Goal: Information Seeking & Learning: Compare options

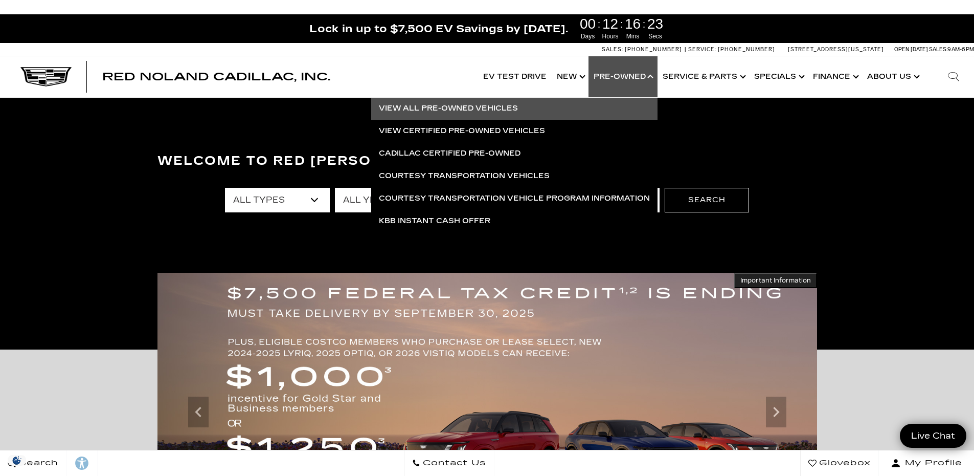
click at [482, 112] on link "View All Pre-Owned Vehicles" at bounding box center [514, 108] width 286 height 23
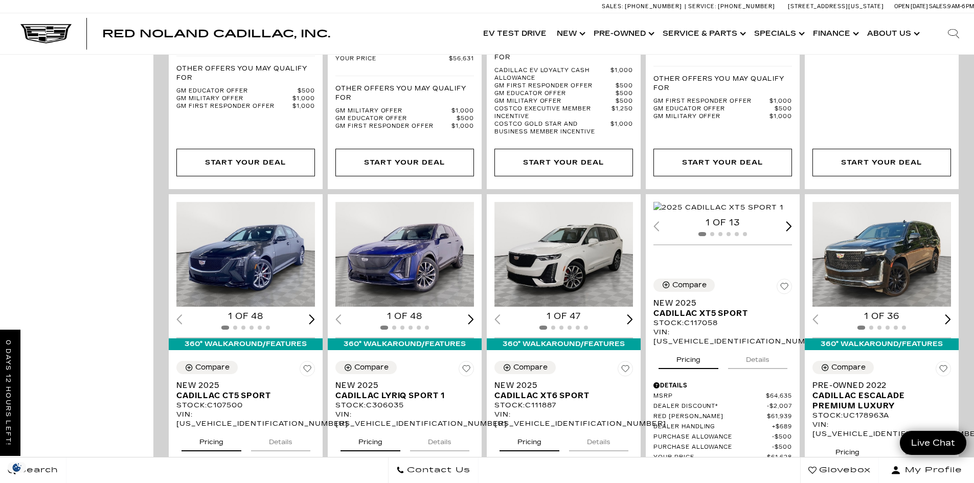
scroll to position [1483, 0]
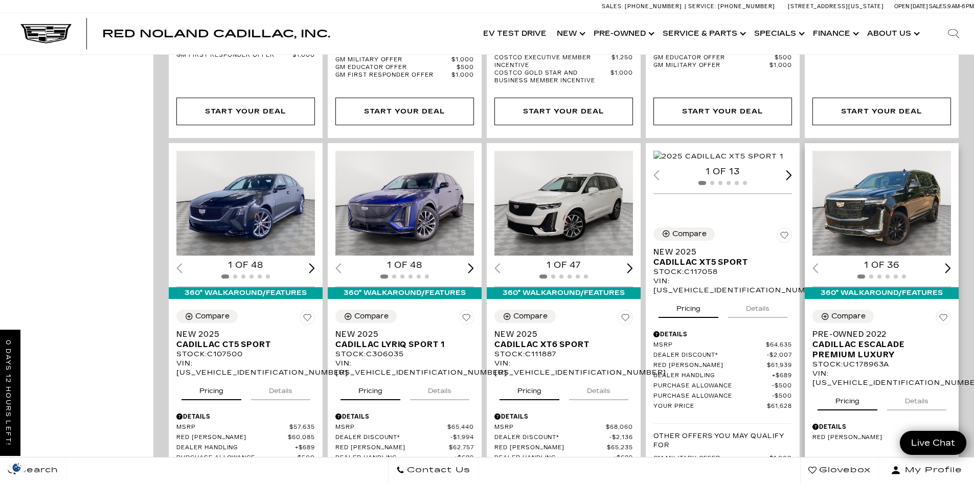
click at [950, 263] on div "Next slide" at bounding box center [948, 268] width 6 height 10
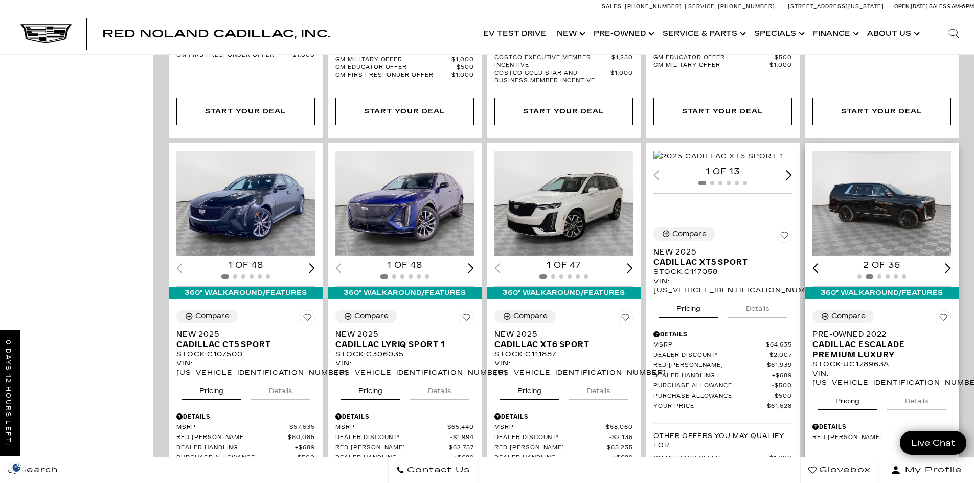
click at [950, 263] on div "Next slide" at bounding box center [948, 268] width 6 height 10
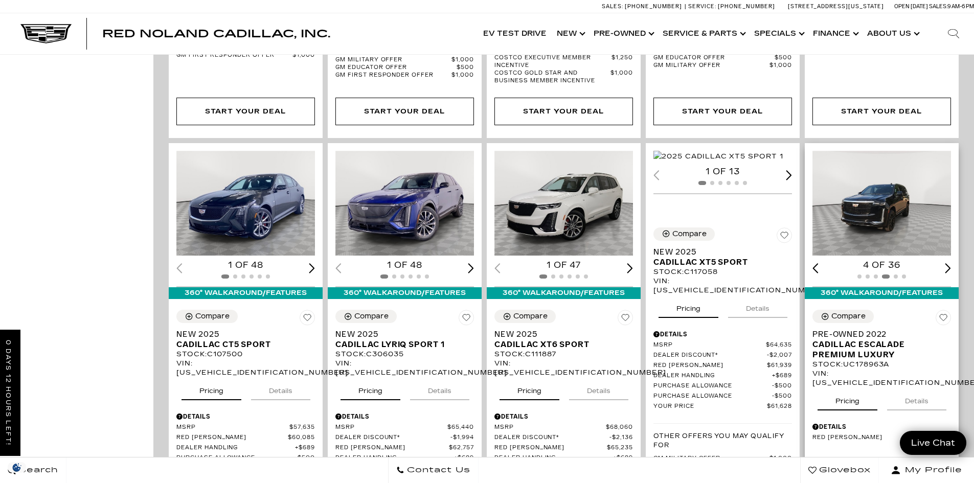
click at [950, 263] on div "Next slide" at bounding box center [948, 268] width 6 height 10
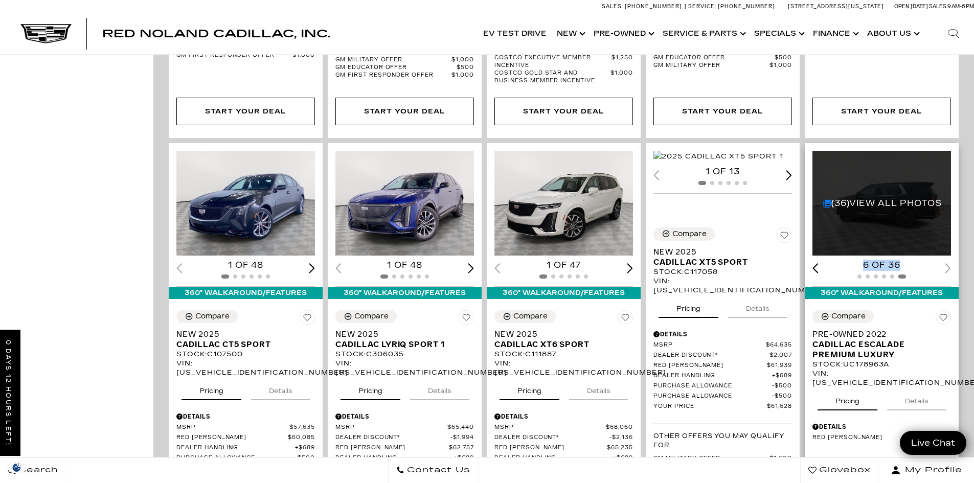
click at [950, 260] on div "6 of 36" at bounding box center [882, 265] width 139 height 11
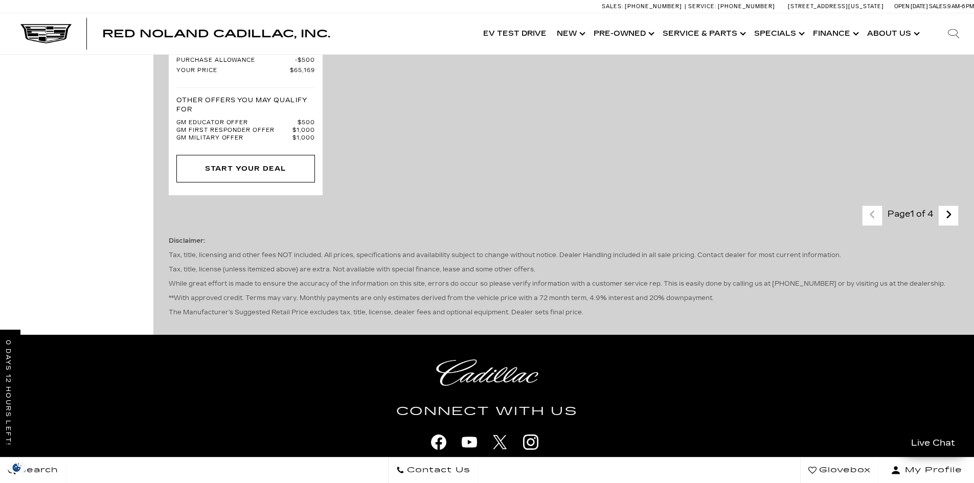
scroll to position [2404, 0]
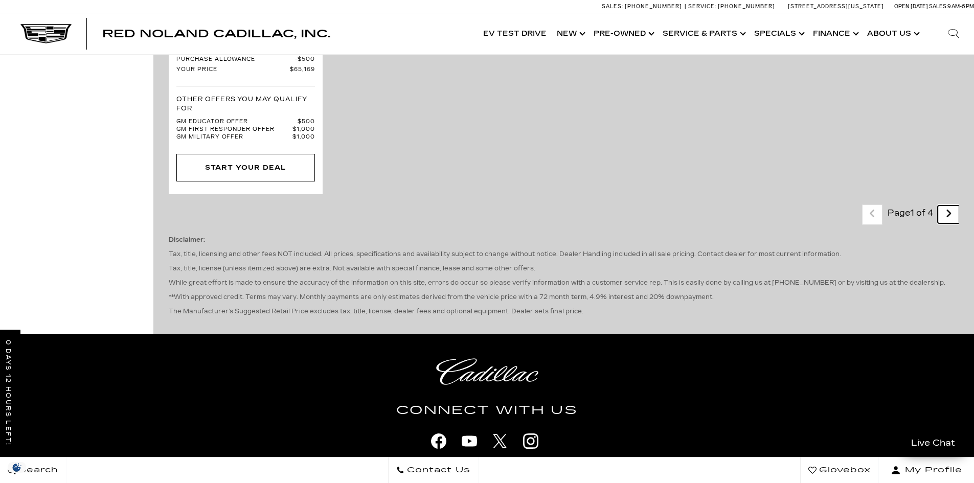
click at [948, 206] on link "Next" at bounding box center [949, 215] width 22 height 18
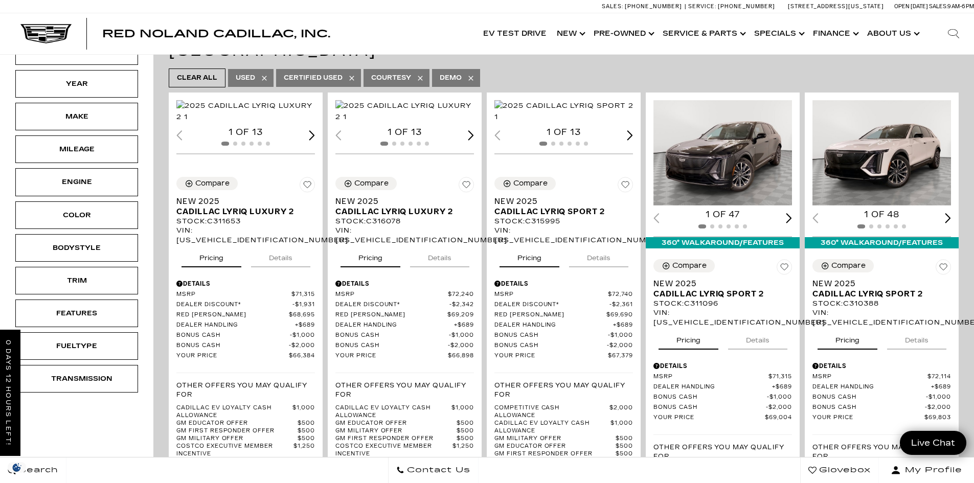
scroll to position [205, 0]
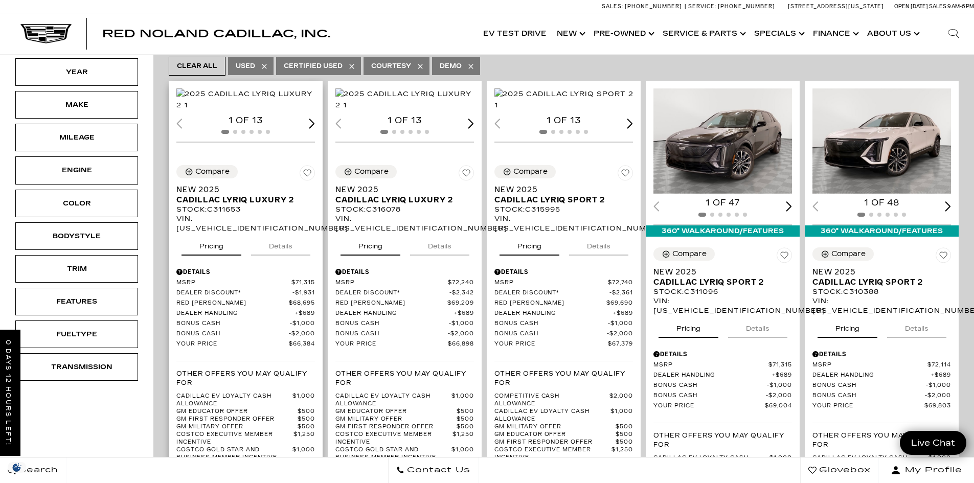
click at [315, 128] on div "Next slide" at bounding box center [312, 124] width 6 height 10
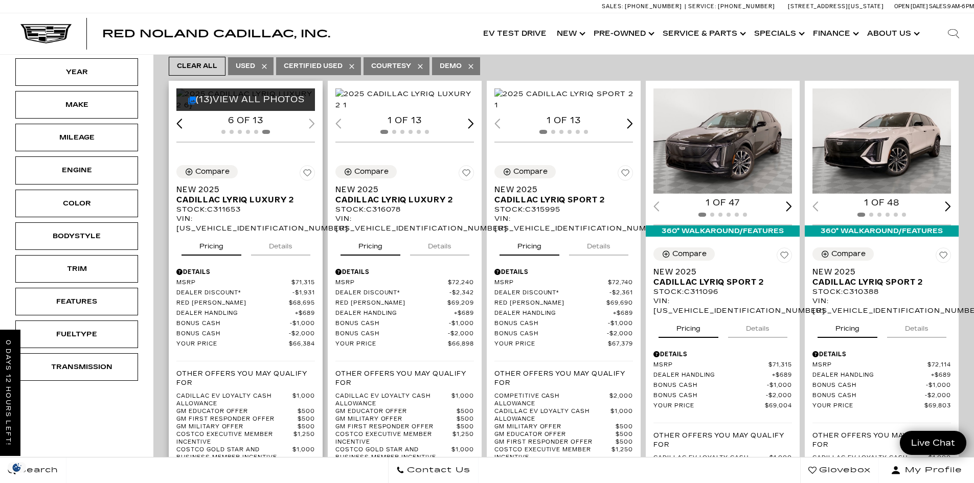
click at [315, 126] on div "6 of 13" at bounding box center [245, 120] width 139 height 11
click at [951, 201] on div "Next slide" at bounding box center [948, 206] width 6 height 10
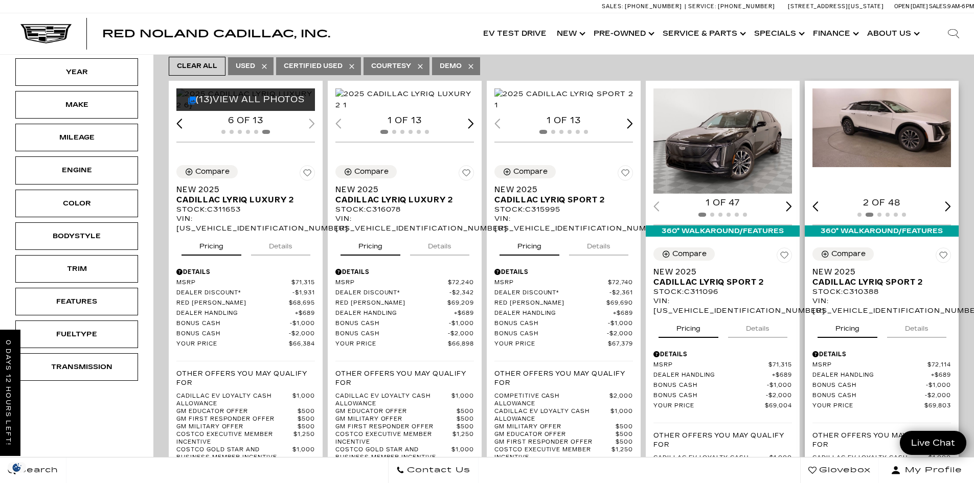
click at [951, 201] on div "Next slide" at bounding box center [948, 206] width 6 height 10
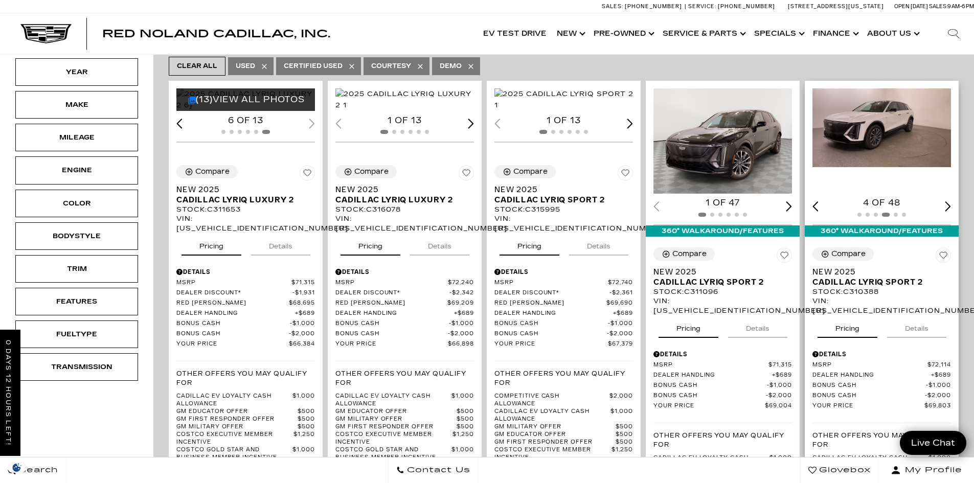
click at [951, 201] on div "Next slide" at bounding box center [948, 206] width 6 height 10
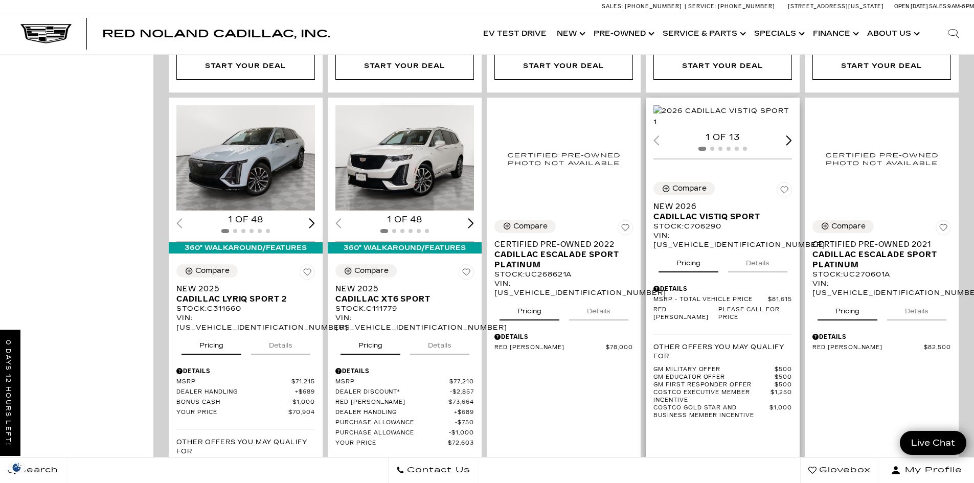
scroll to position [665, 0]
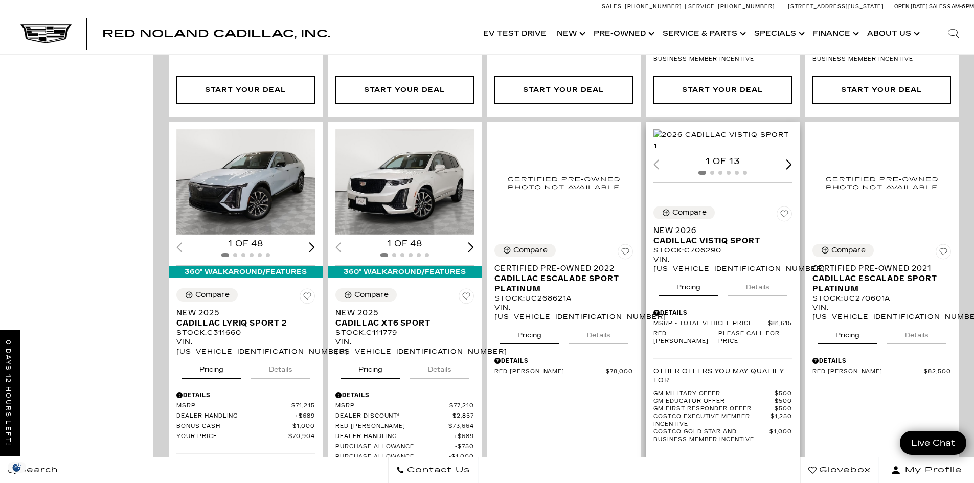
click at [725, 152] on img "1 / 2" at bounding box center [724, 140] width 140 height 23
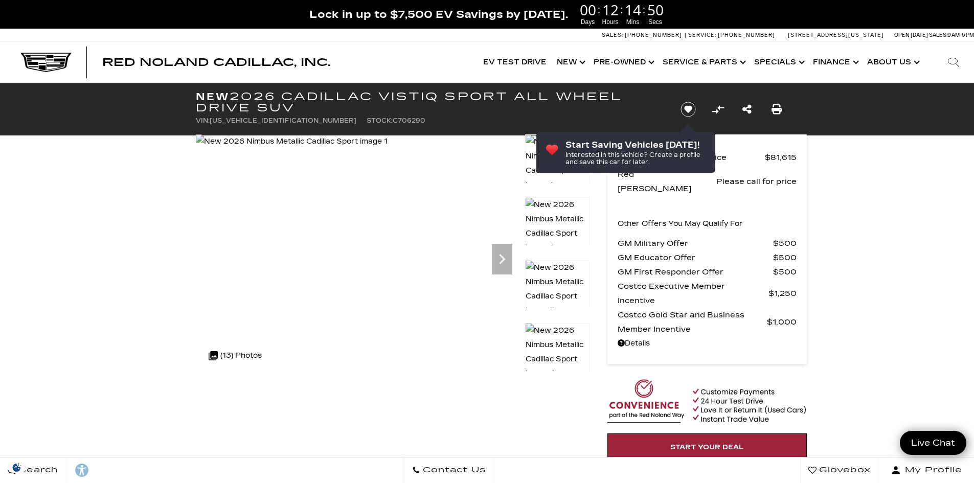
click at [558, 214] on img at bounding box center [557, 226] width 64 height 58
click at [507, 257] on icon "Next" at bounding box center [502, 259] width 20 height 20
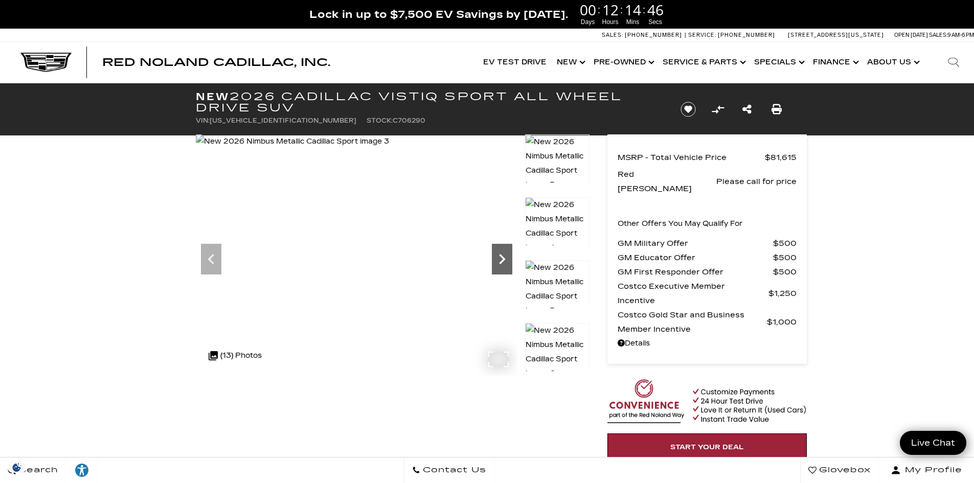
click at [507, 257] on icon "Next" at bounding box center [502, 259] width 20 height 20
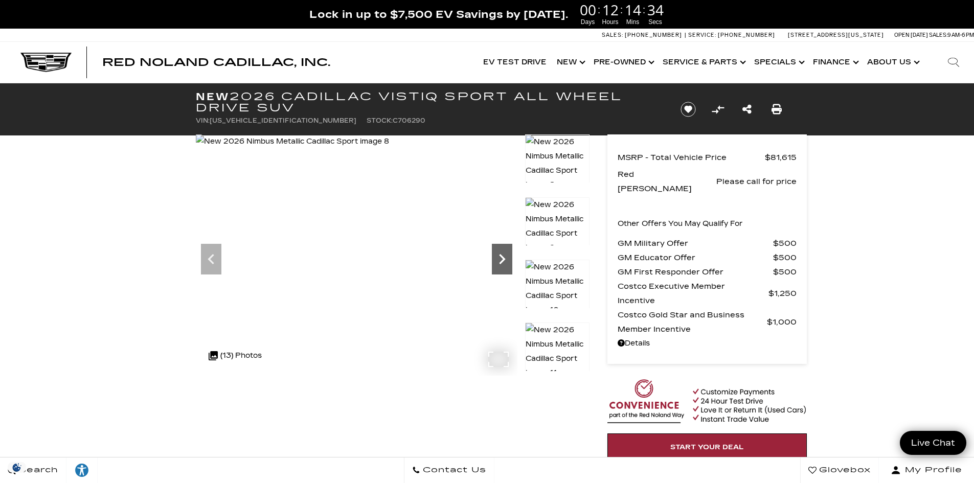
click at [507, 257] on icon "Next" at bounding box center [502, 259] width 20 height 20
click at [503, 259] on icon "Next" at bounding box center [502, 259] width 6 height 10
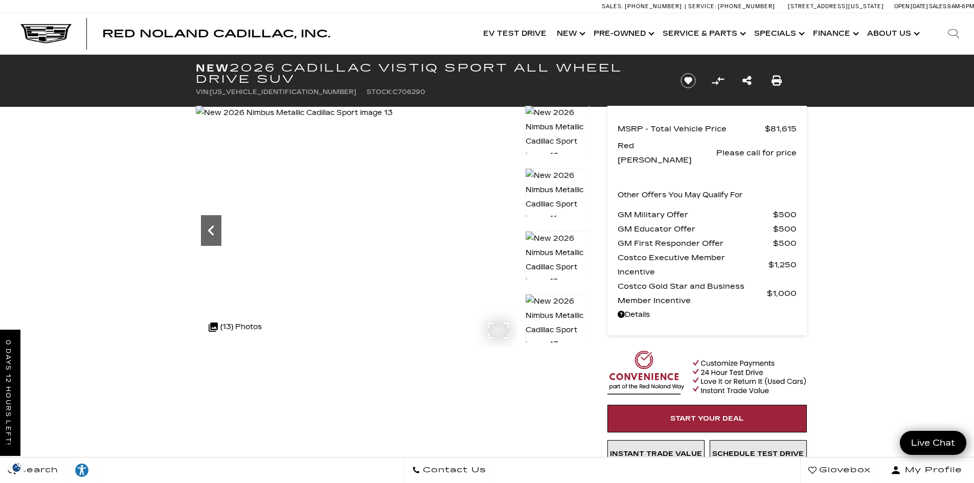
click at [210, 237] on icon "Previous" at bounding box center [211, 230] width 20 height 20
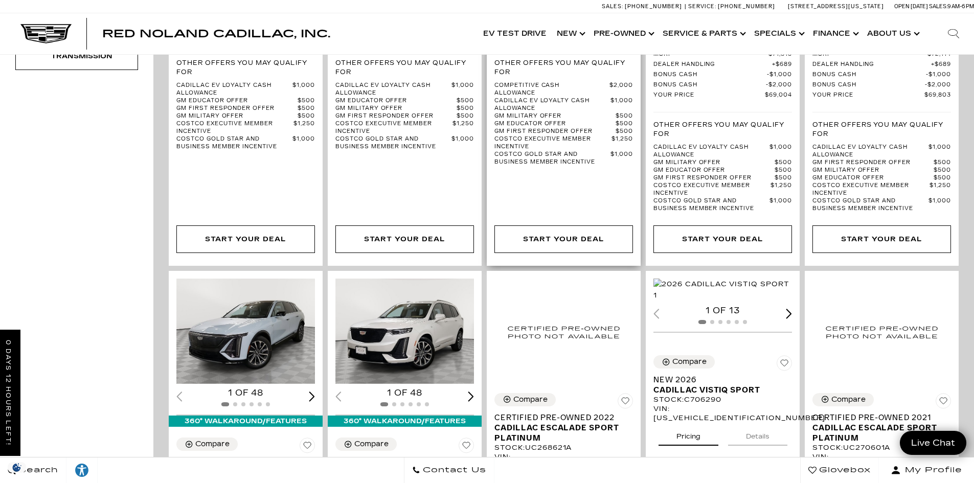
scroll to position [665, 0]
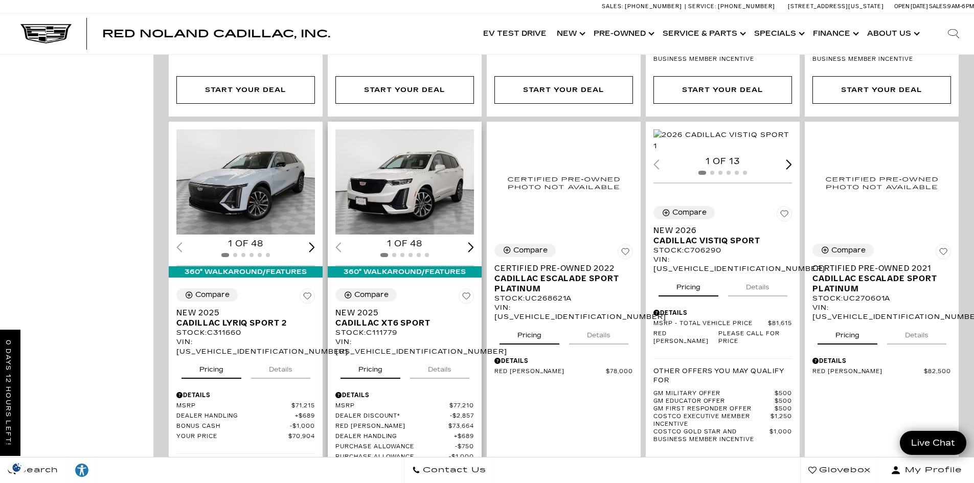
click at [474, 242] on div "Next slide" at bounding box center [471, 247] width 6 height 10
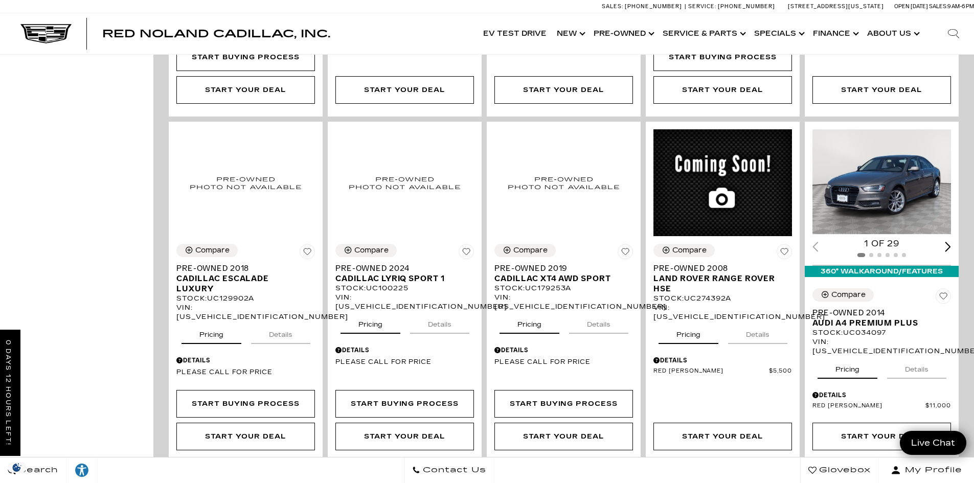
scroll to position [1636, 0]
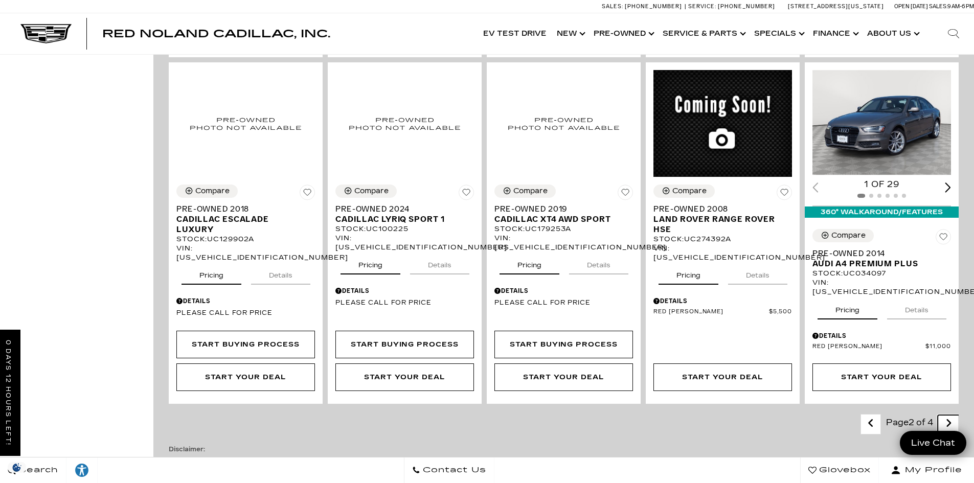
click at [951, 415] on link "Next - Page" at bounding box center [949, 424] width 22 height 18
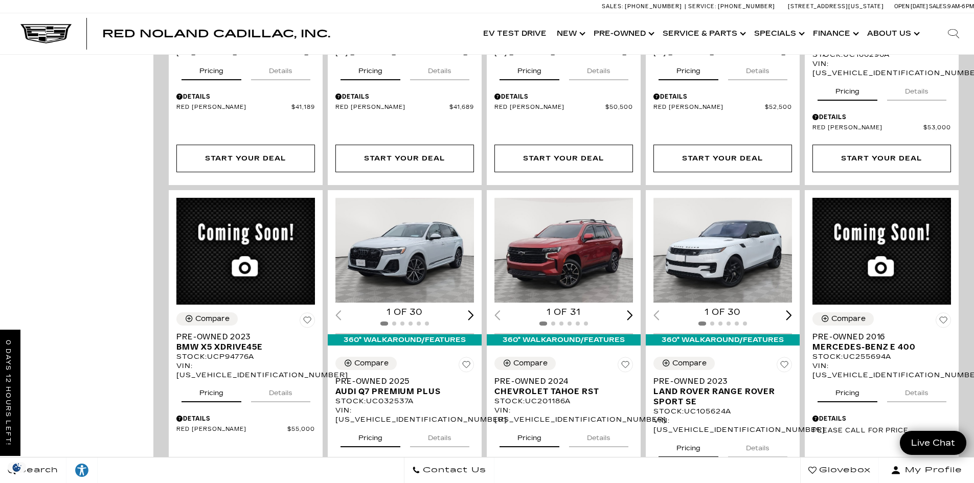
scroll to position [1227, 0]
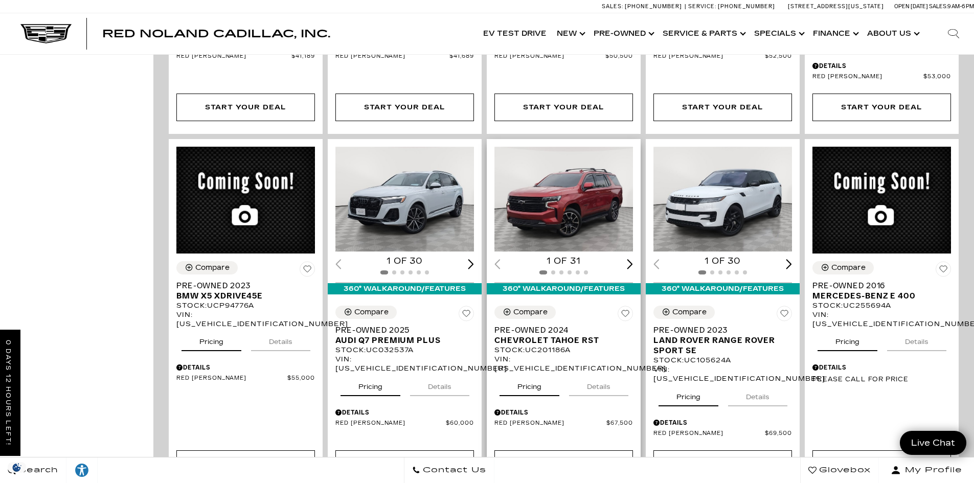
click at [633, 259] on div "Next slide" at bounding box center [630, 264] width 6 height 10
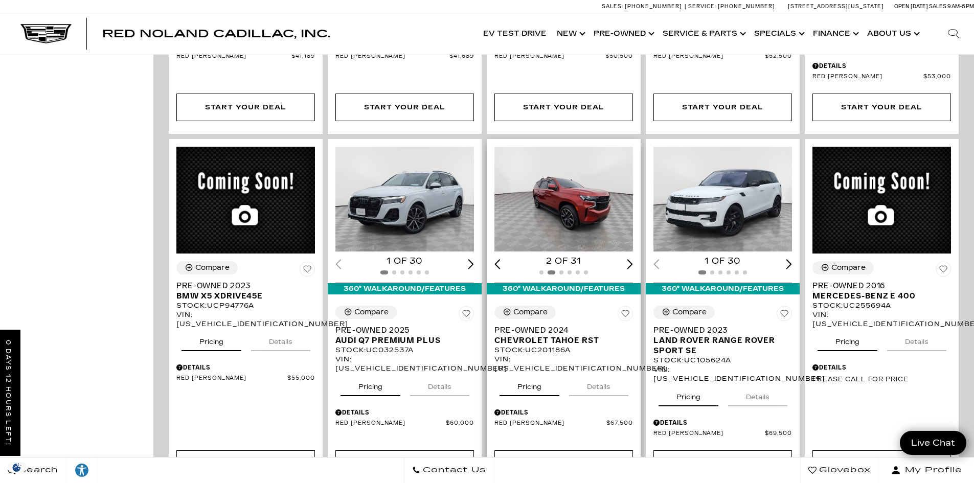
click at [633, 259] on div "Next slide" at bounding box center [630, 264] width 6 height 10
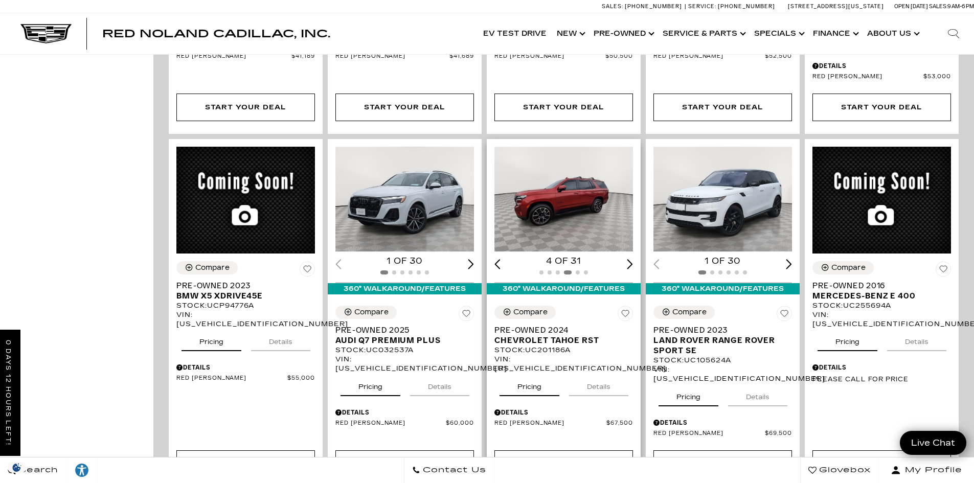
click at [633, 259] on div "Next slide" at bounding box center [630, 264] width 6 height 10
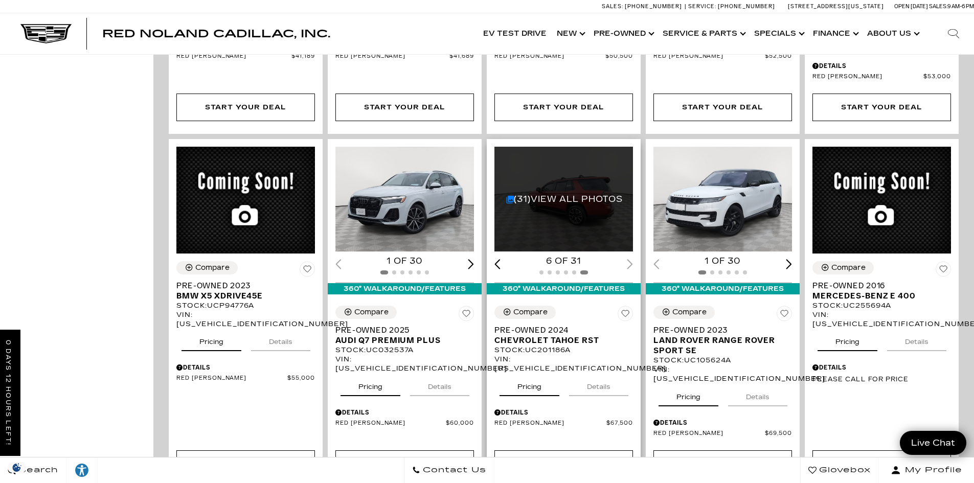
click at [633, 256] on div "6 of 31" at bounding box center [564, 261] width 139 height 11
click at [590, 170] on div "(31) View All Photos" at bounding box center [565, 199] width 140 height 105
click at [520, 194] on link "(31) View All Photos" at bounding box center [564, 199] width 117 height 10
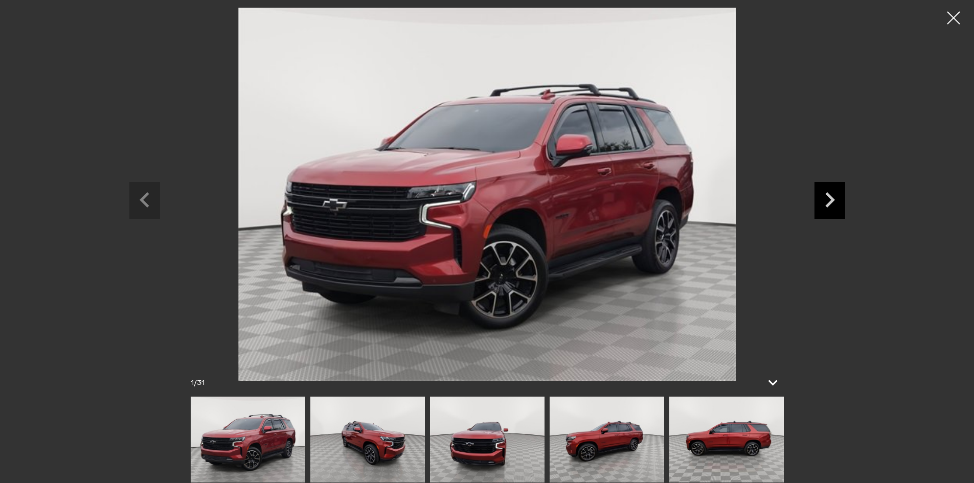
click at [836, 198] on icon "Next slide" at bounding box center [830, 198] width 31 height 33
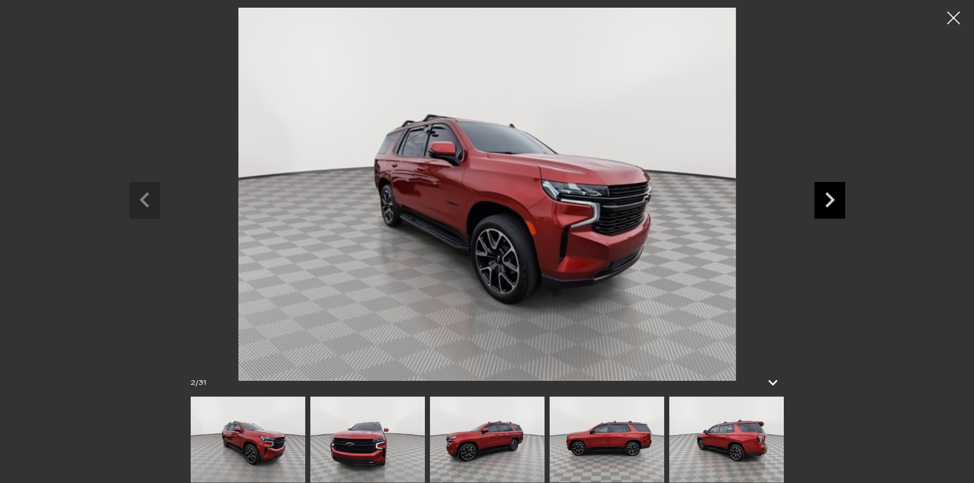
click at [836, 198] on icon "Next slide" at bounding box center [830, 198] width 31 height 33
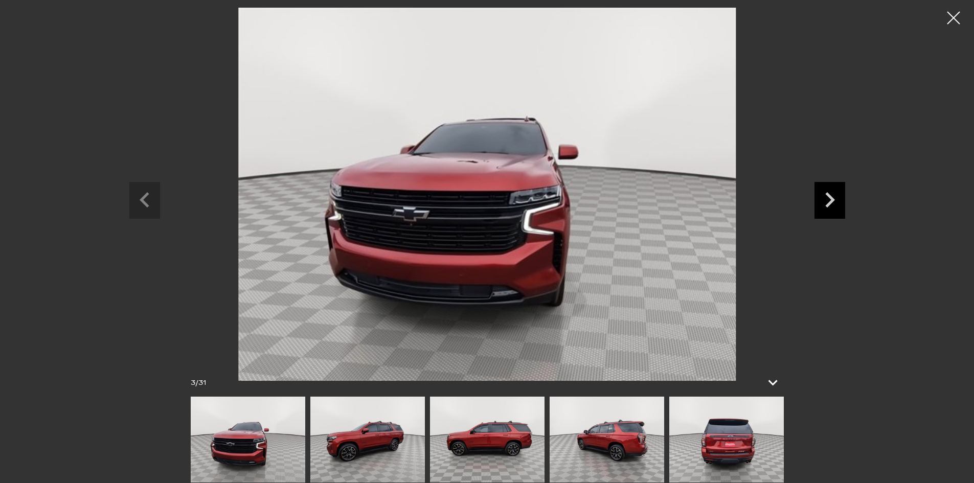
click at [836, 198] on icon "Next slide" at bounding box center [830, 198] width 31 height 33
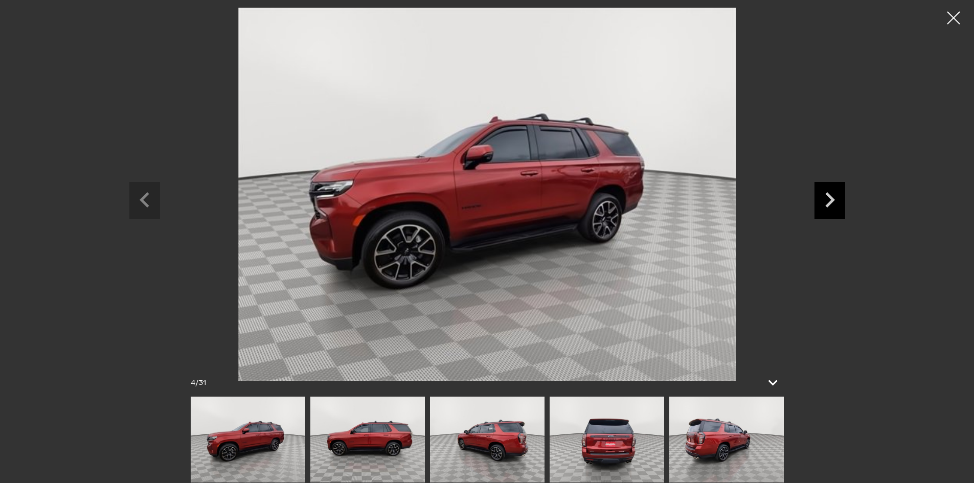
click at [836, 198] on icon "Next slide" at bounding box center [830, 198] width 31 height 33
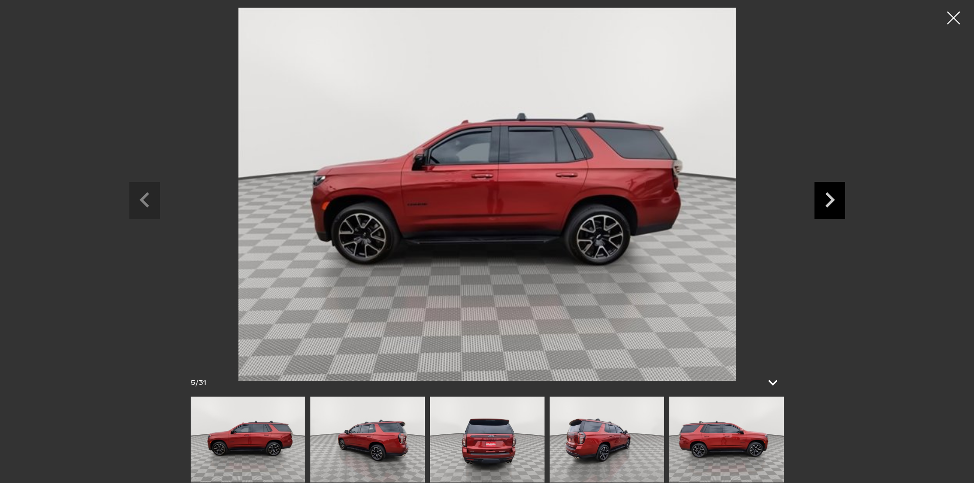
click at [836, 198] on icon "Next slide" at bounding box center [830, 198] width 31 height 33
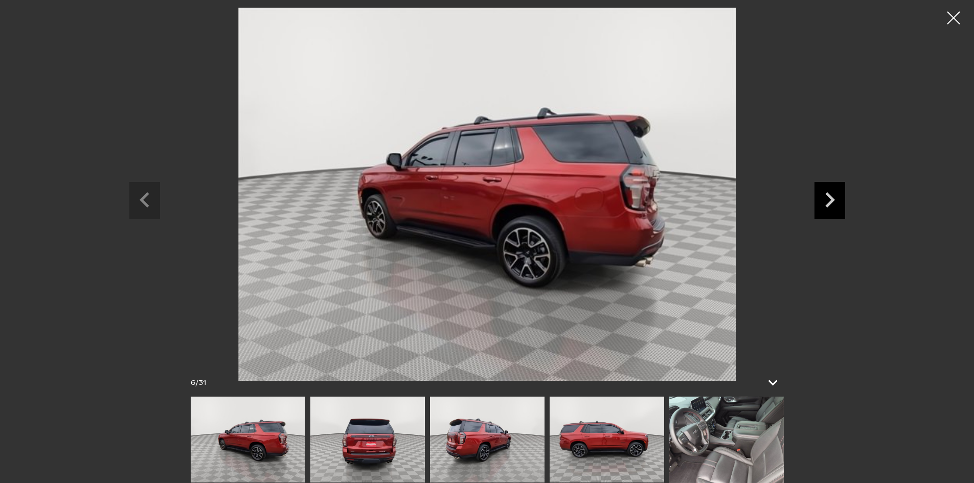
click at [836, 198] on icon "Next slide" at bounding box center [830, 198] width 31 height 33
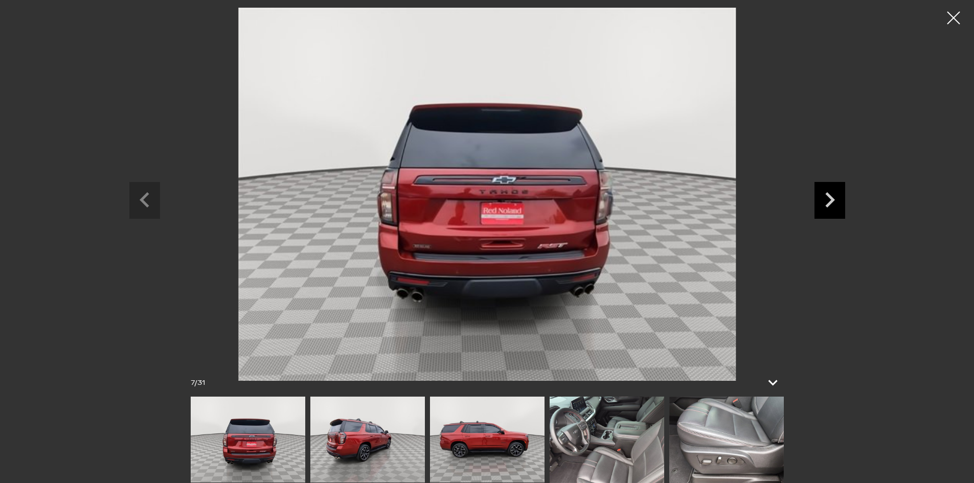
click at [836, 198] on icon "Next slide" at bounding box center [830, 198] width 31 height 33
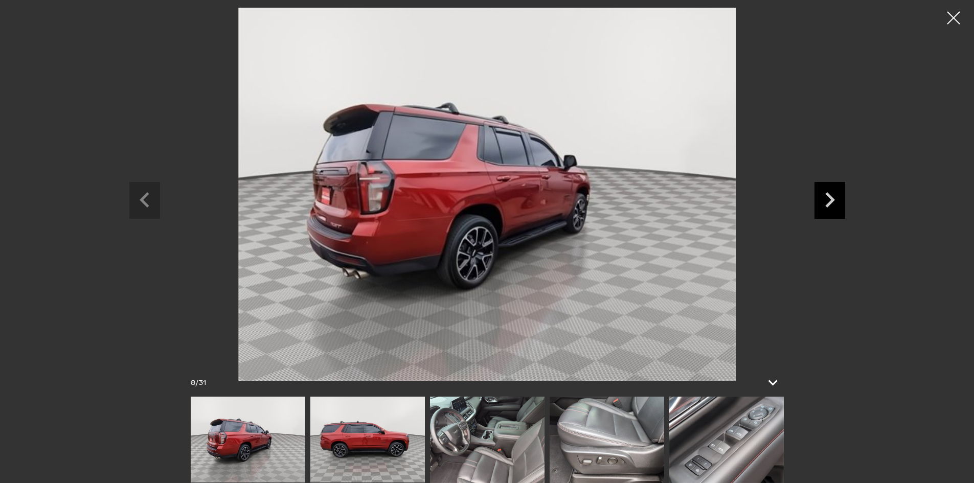
click at [836, 198] on icon "Next slide" at bounding box center [830, 198] width 31 height 33
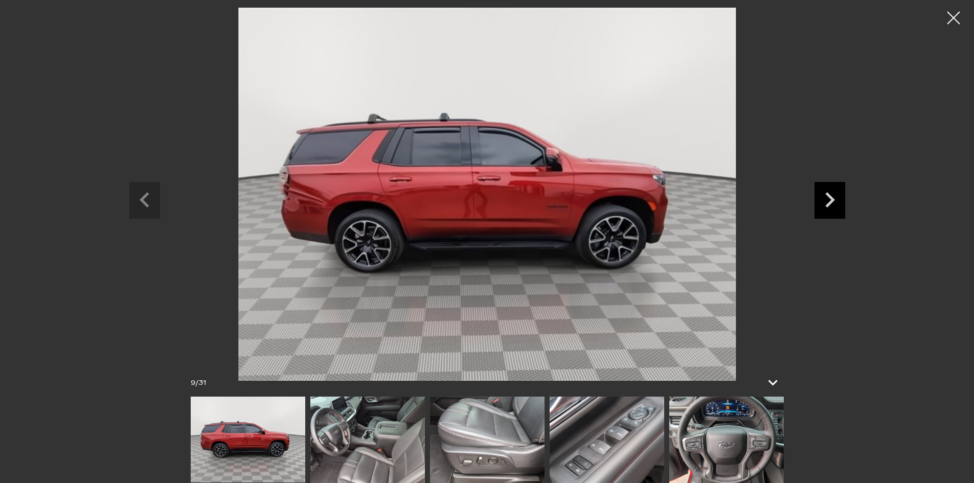
click at [836, 198] on icon "Next slide" at bounding box center [830, 198] width 31 height 33
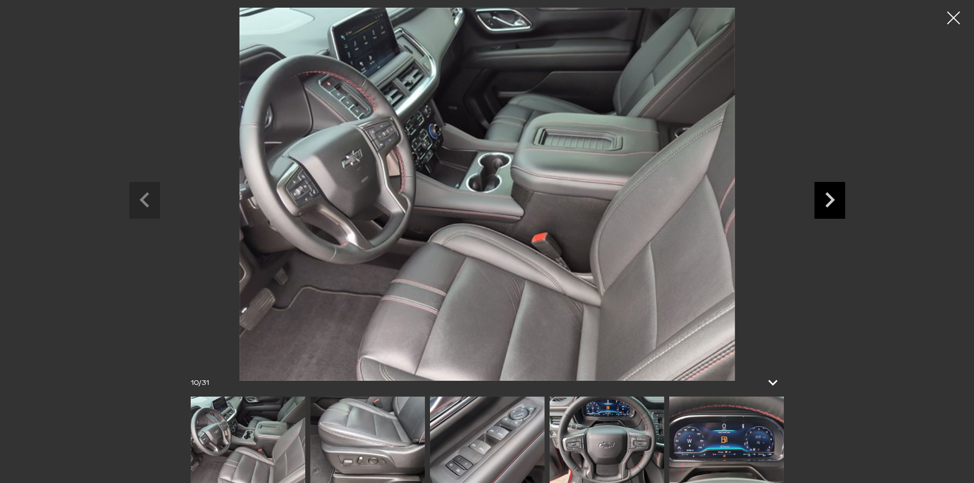
click at [836, 198] on icon "Next slide" at bounding box center [830, 198] width 31 height 33
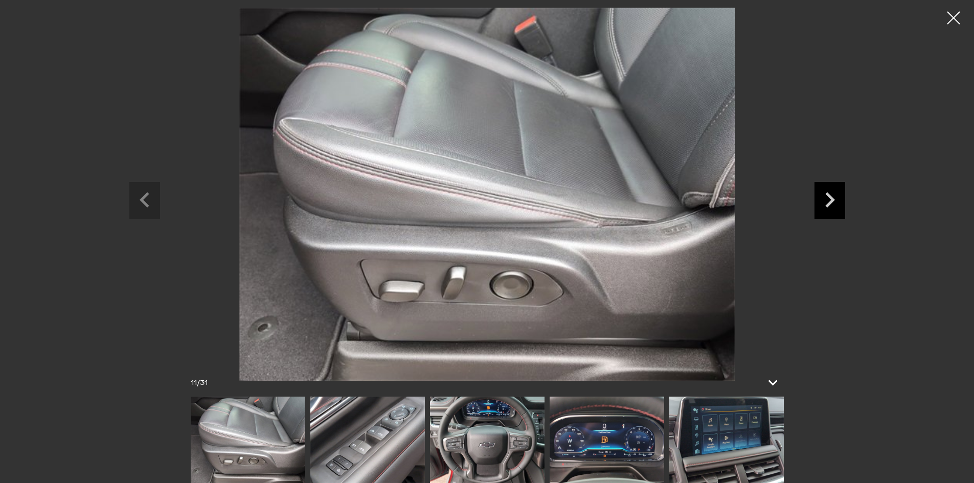
click at [836, 198] on icon "Next slide" at bounding box center [830, 198] width 31 height 33
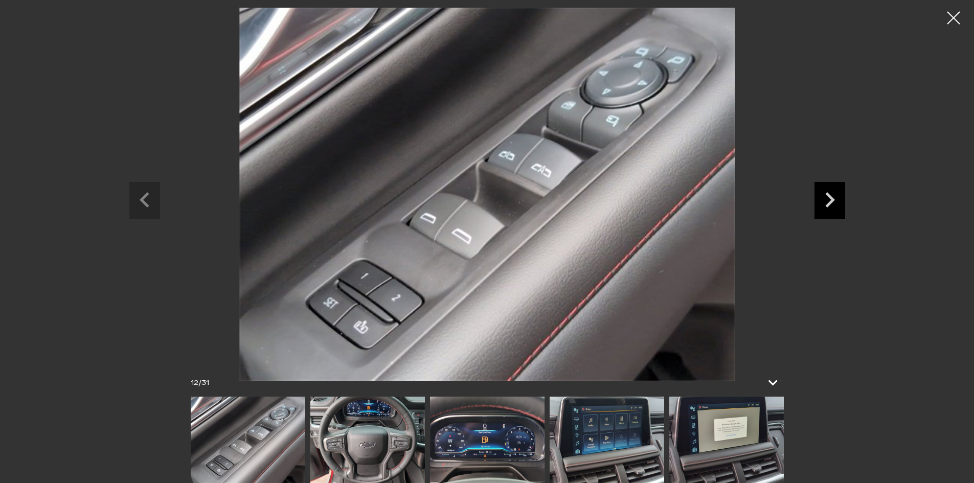
click at [836, 198] on icon "Next slide" at bounding box center [830, 198] width 31 height 33
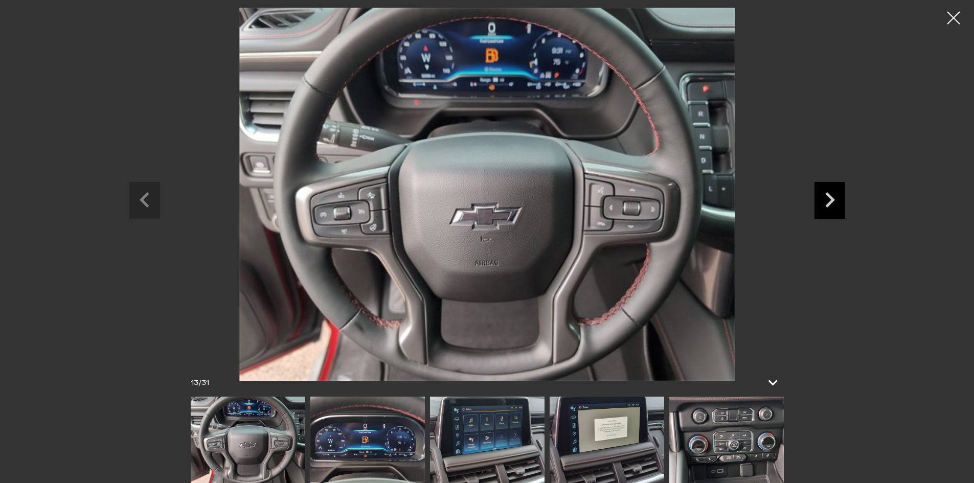
click at [836, 198] on icon "Next slide" at bounding box center [830, 198] width 31 height 33
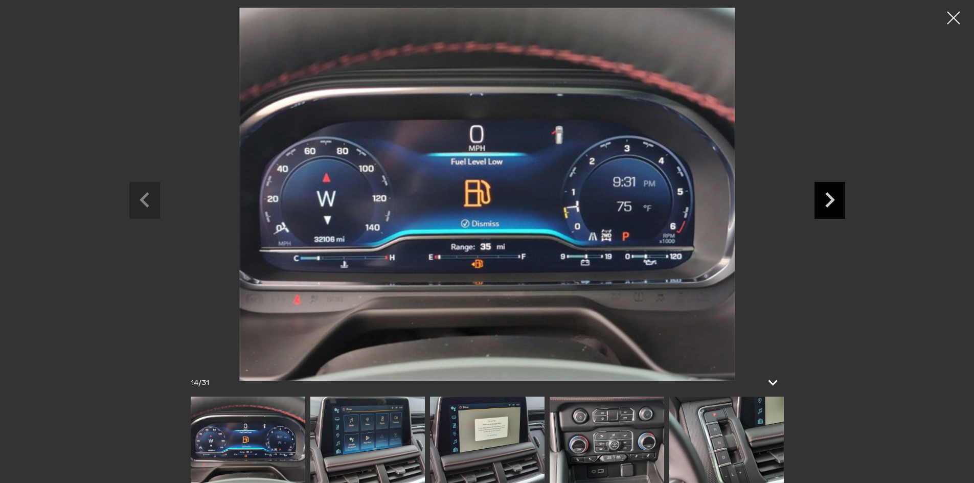
click at [836, 198] on icon "Next slide" at bounding box center [830, 198] width 31 height 33
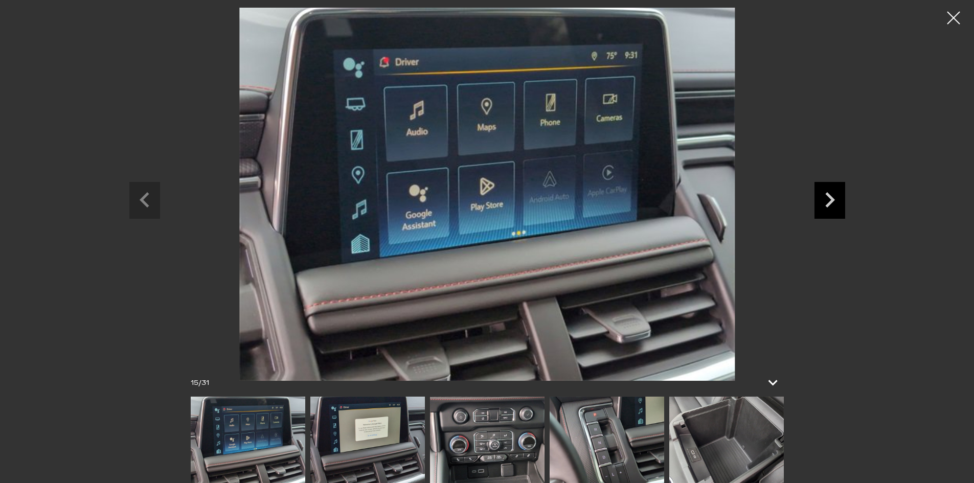
click at [836, 198] on icon "Next slide" at bounding box center [830, 198] width 31 height 33
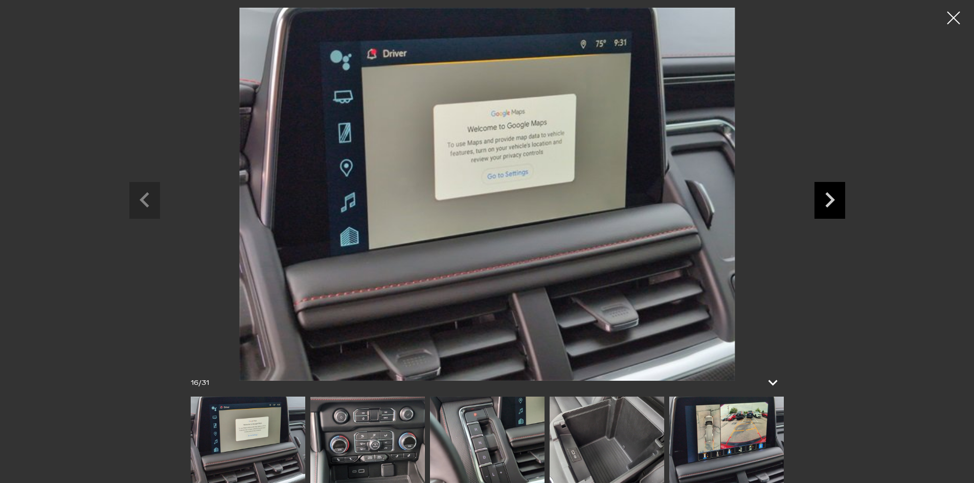
click at [836, 198] on icon "Next slide" at bounding box center [830, 198] width 31 height 33
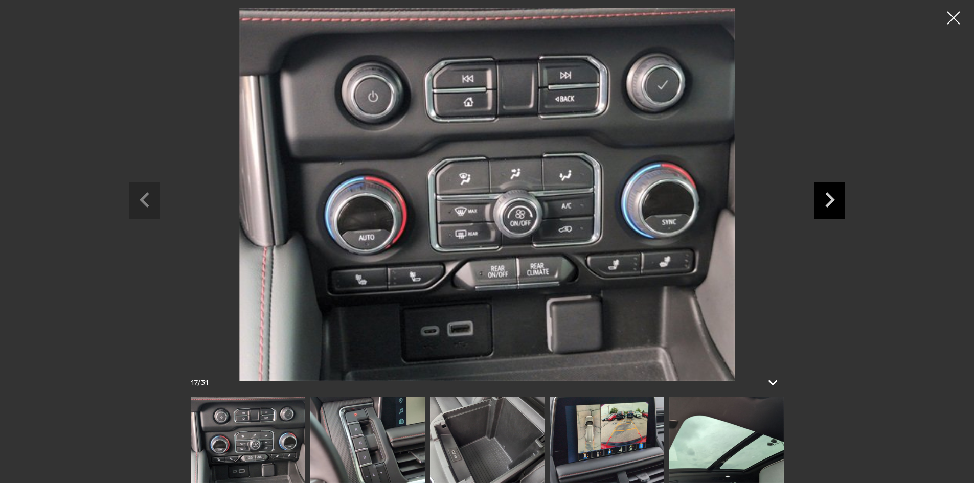
click at [836, 198] on icon "Next slide" at bounding box center [830, 198] width 31 height 33
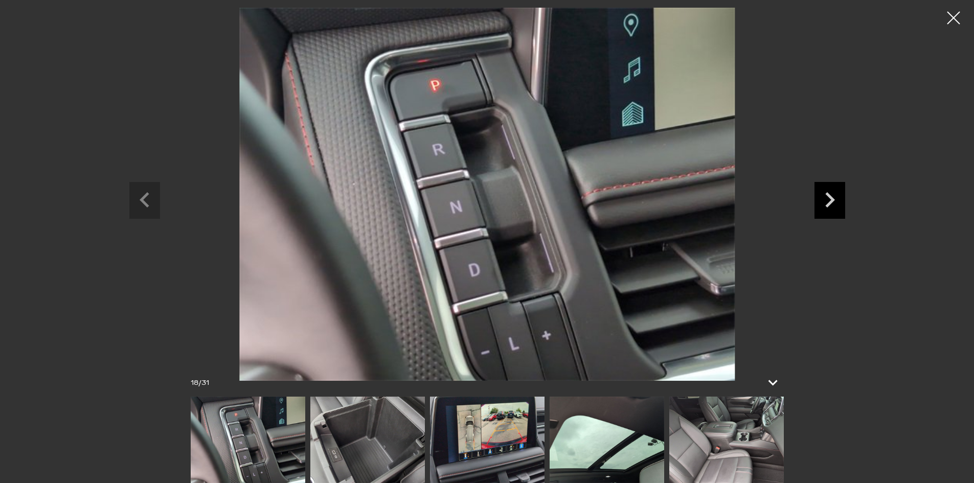
click at [836, 198] on icon "Next slide" at bounding box center [830, 198] width 31 height 33
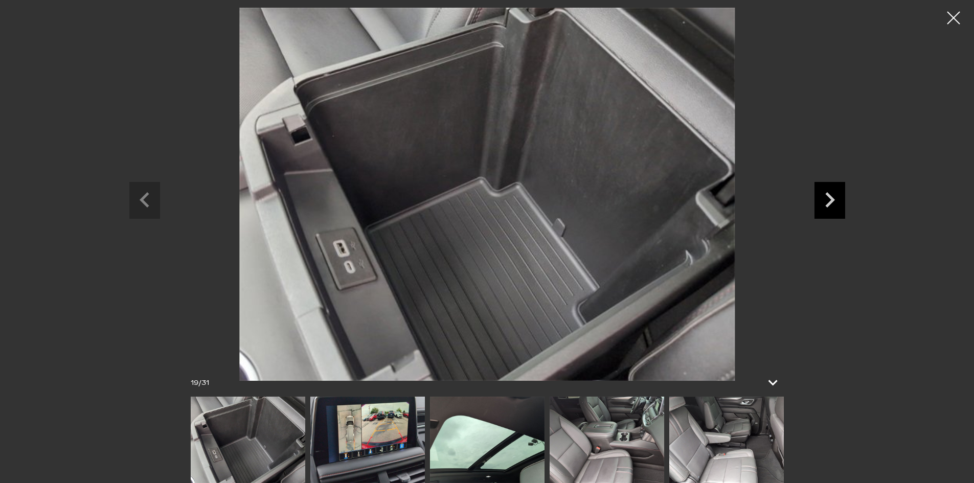
click at [836, 198] on icon "Next slide" at bounding box center [830, 198] width 31 height 33
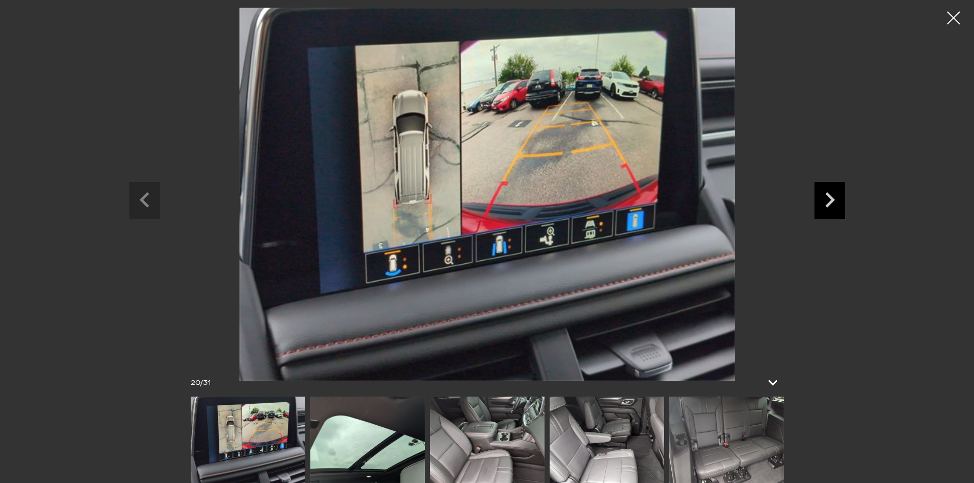
click at [836, 203] on icon "Next slide" at bounding box center [830, 198] width 31 height 33
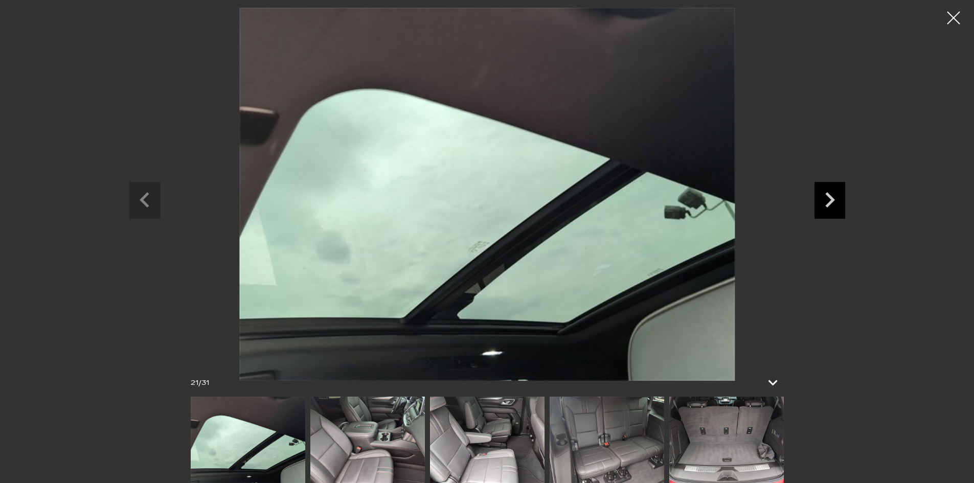
click at [836, 203] on icon "Next slide" at bounding box center [830, 198] width 31 height 33
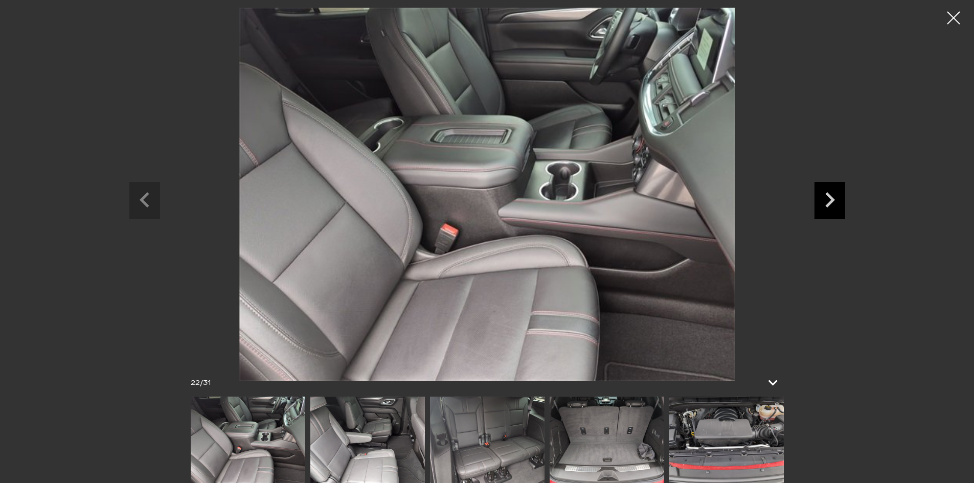
click at [836, 203] on icon "Next slide" at bounding box center [830, 198] width 31 height 33
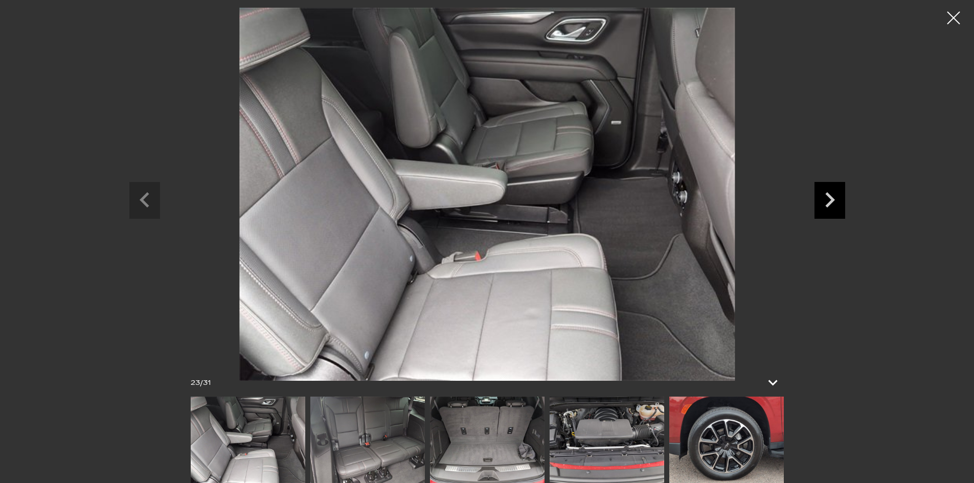
click at [836, 203] on icon "Next slide" at bounding box center [830, 198] width 31 height 33
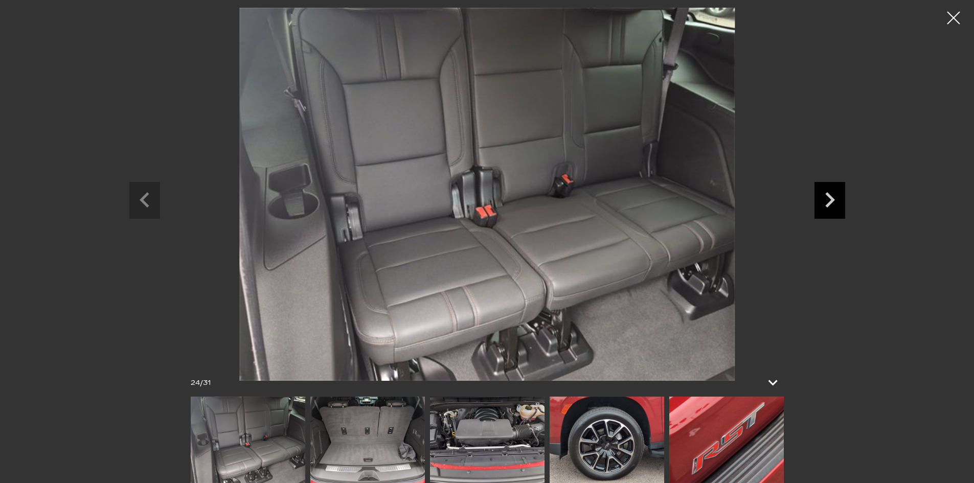
click at [836, 203] on icon "Next slide" at bounding box center [830, 198] width 31 height 33
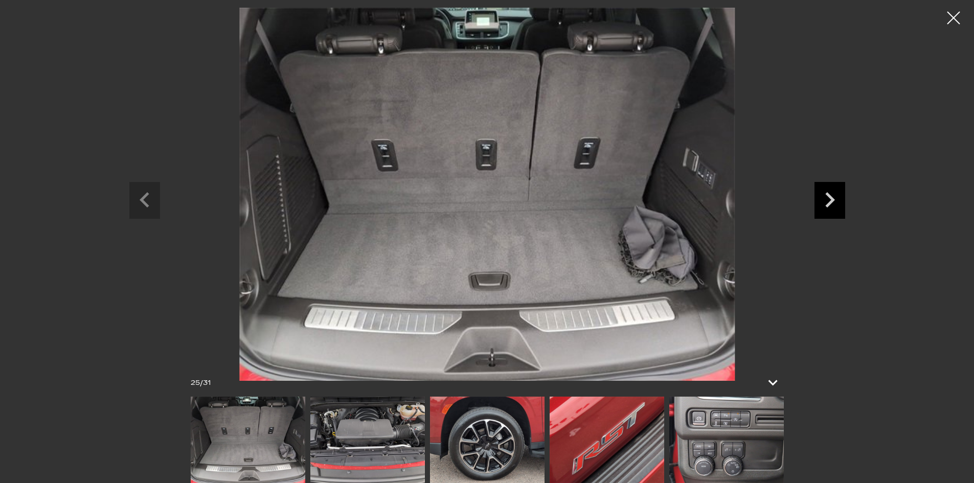
click at [836, 203] on icon "Next slide" at bounding box center [830, 198] width 31 height 33
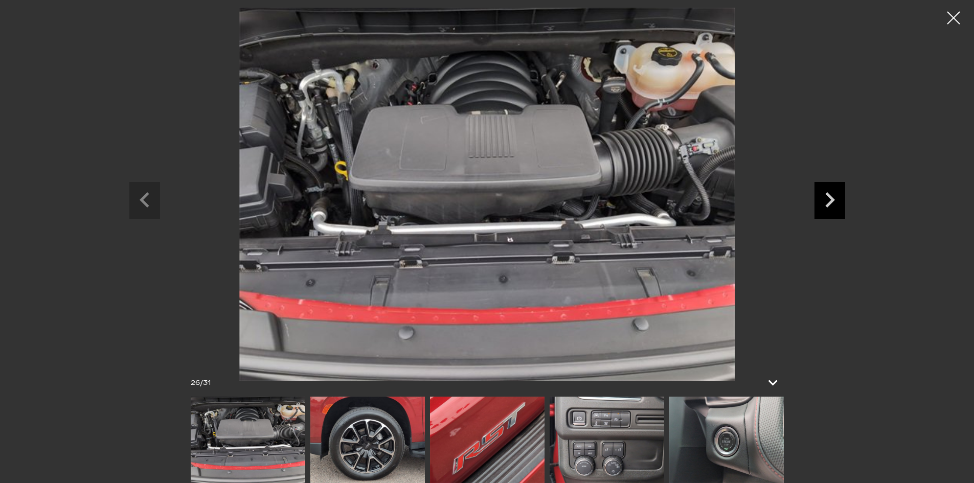
click at [836, 203] on icon "Next slide" at bounding box center [830, 198] width 31 height 33
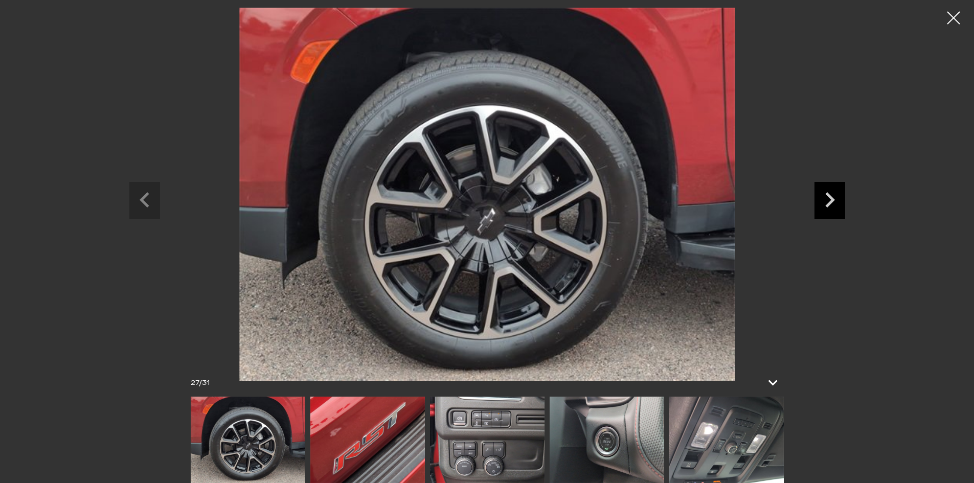
click at [836, 203] on icon "Next slide" at bounding box center [830, 198] width 31 height 33
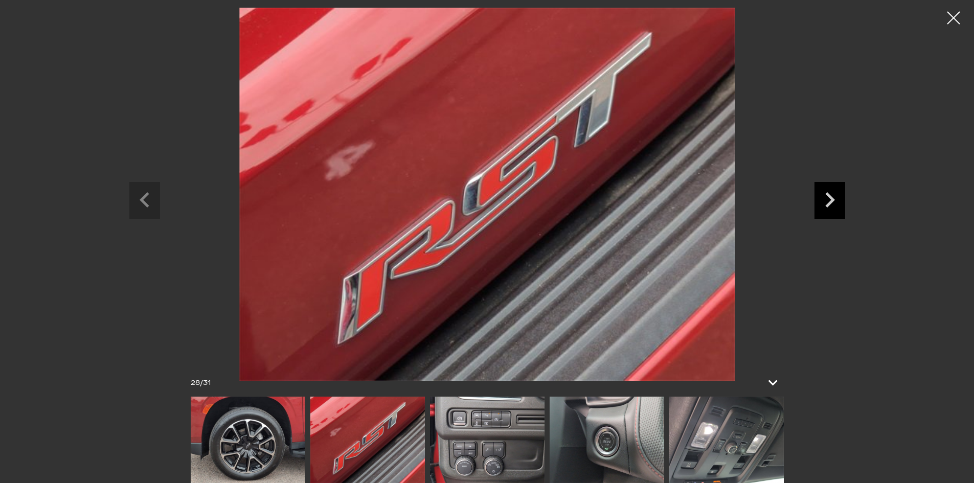
click at [836, 203] on icon "Next slide" at bounding box center [830, 198] width 31 height 33
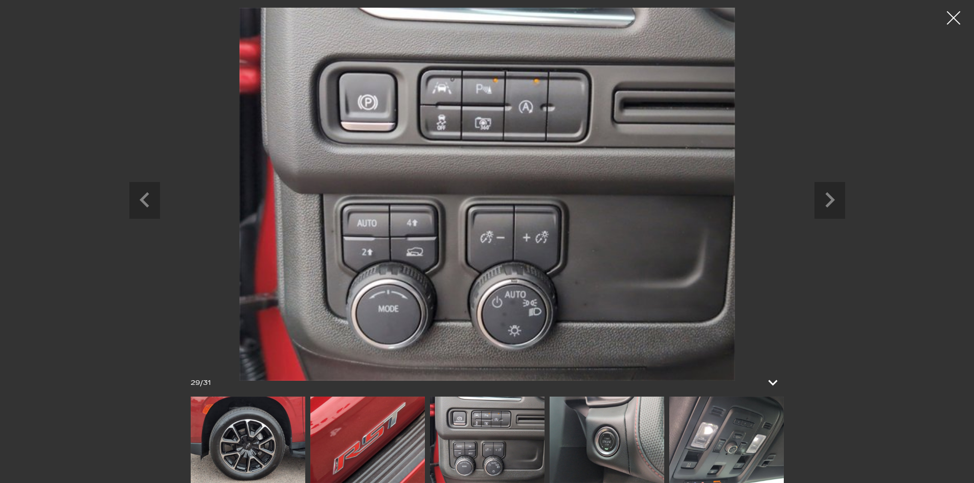
click at [959, 22] on div at bounding box center [953, 18] width 27 height 27
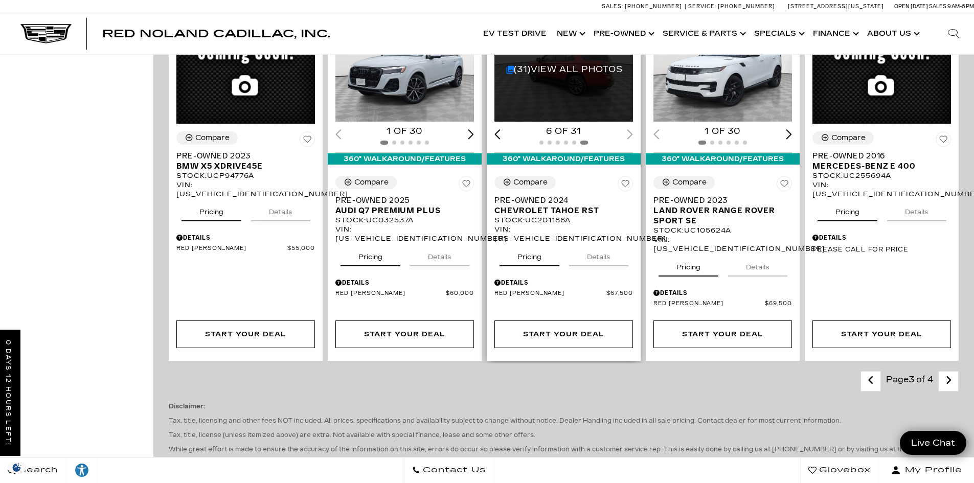
scroll to position [1483, 0]
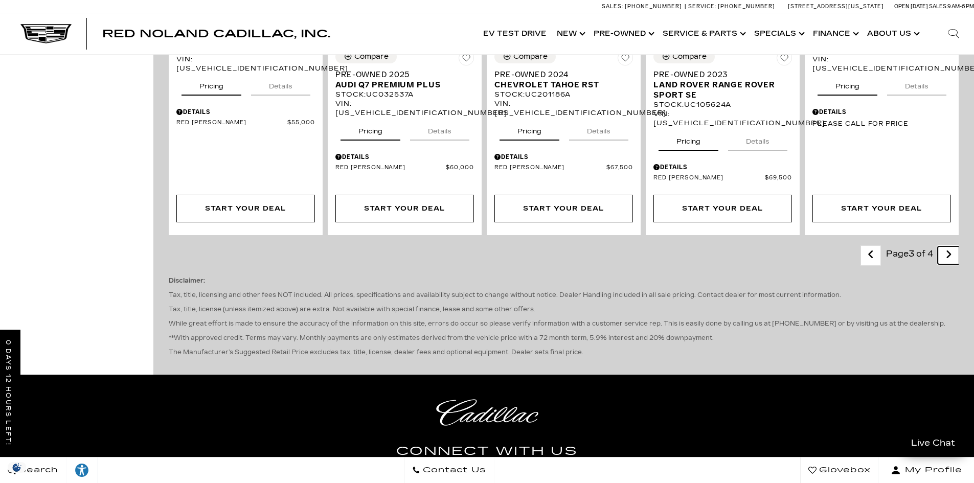
click at [960, 246] on link "Next - Page" at bounding box center [949, 255] width 22 height 18
